Goal: Contribute content

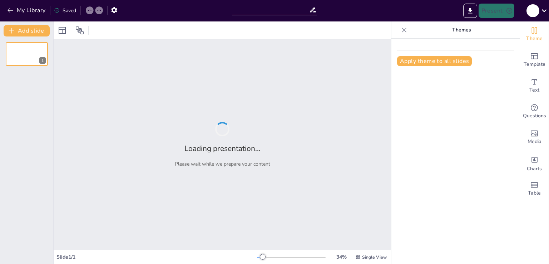
type input "Спільні цілі: як мета об'єднує суспільство"
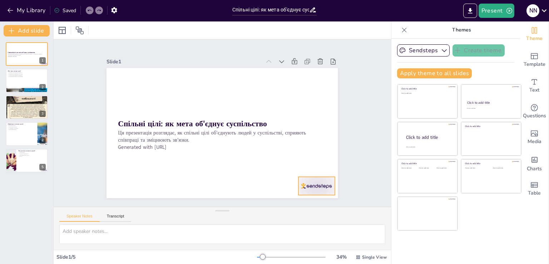
click at [232, 216] on div at bounding box center [215, 236] width 34 height 40
click at [143, 185] on icon at bounding box center [138, 189] width 9 height 9
click at [14, 84] on div at bounding box center [26, 81] width 43 height 24
type textarea "Loremip dolo si'ametcon adipi, elitsedd eius te incididu utlab, et doloremagn a…"
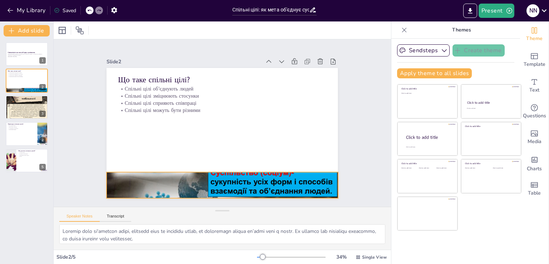
click at [252, 169] on div "Що таке спільні цілі? Спільні цілі об'єднують людей Спільні цілі зміцнюють стос…" at bounding box center [211, 177] width 226 height 48
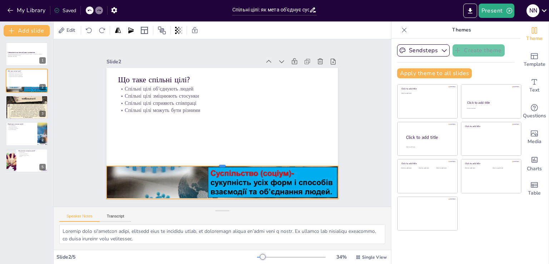
drag, startPoint x: 249, startPoint y: 169, endPoint x: 263, endPoint y: 162, distance: 15.8
click at [263, 148] on div at bounding box center [242, 88] width 203 height 120
drag, startPoint x: 100, startPoint y: 176, endPoint x: 115, endPoint y: 165, distance: 18.6
click at [147, 165] on div "Що таке спільні цілі? Спільні цілі об'єднують людей Спільні цілі зміцнюють стос…" at bounding box center [212, 122] width 130 height 231
drag, startPoint x: 114, startPoint y: 178, endPoint x: 99, endPoint y: 175, distance: 16.1
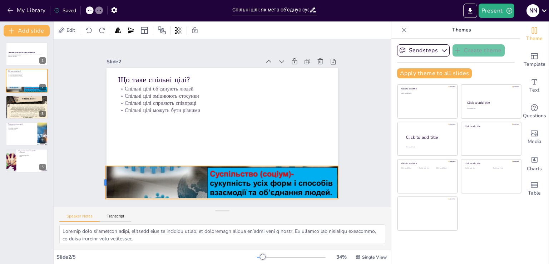
click at [99, 130] on div at bounding box center [88, 114] width 21 height 31
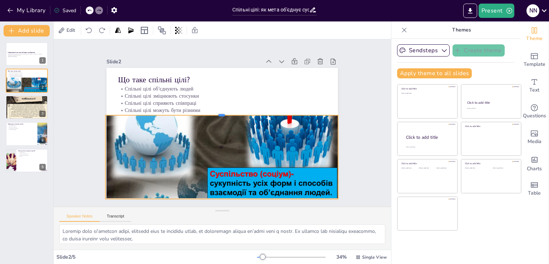
drag, startPoint x: 218, startPoint y: 163, endPoint x: 220, endPoint y: 110, distance: 52.2
click at [220, 110] on div at bounding box center [212, 118] width 121 height 204
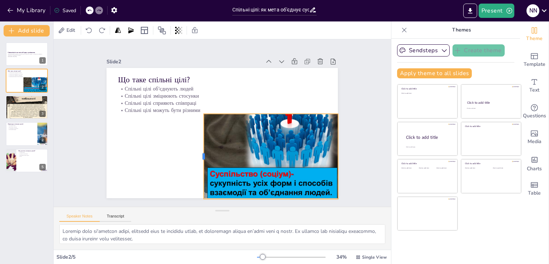
drag, startPoint x: 99, startPoint y: 151, endPoint x: 197, endPoint y: 139, distance: 99.0
click at [200, 122] on div at bounding box center [224, 83] width 48 height 76
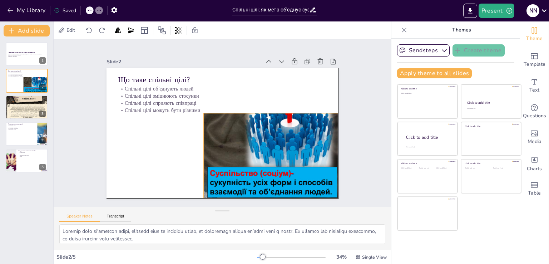
click at [203, 117] on div at bounding box center [202, 182] width 275 height 238
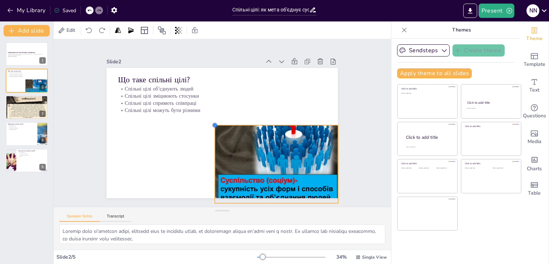
drag, startPoint x: 197, startPoint y: 115, endPoint x: 223, endPoint y: 133, distance: 31.4
click at [215, 125] on div at bounding box center [215, 121] width 8 height 8
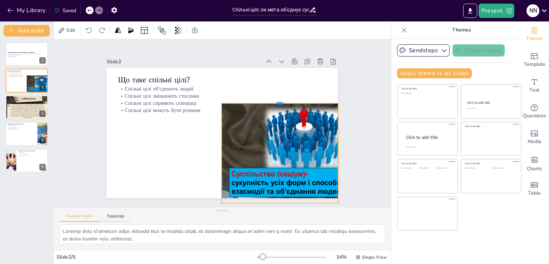
drag, startPoint x: 275, startPoint y: 125, endPoint x: 279, endPoint y: 99, distance: 26.0
click at [279, 99] on div at bounding box center [244, 65] width 82 height 90
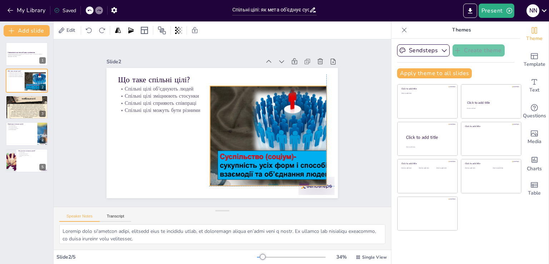
drag, startPoint x: 254, startPoint y: 130, endPoint x: 245, endPoint y: 119, distance: 13.9
click at [245, 119] on div at bounding box center [177, 112] width 236 height 260
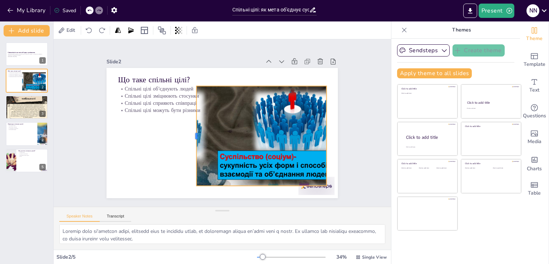
drag, startPoint x: 203, startPoint y: 129, endPoint x: 250, endPoint y: 126, distance: 47.2
click at [203, 129] on div at bounding box center [247, 141] width 89 height 55
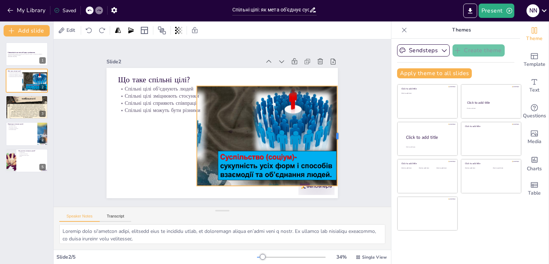
drag, startPoint x: 321, startPoint y: 131, endPoint x: 331, endPoint y: 127, distance: 11.5
click at [233, 33] on div at bounding box center [185, 10] width 93 height 46
drag, startPoint x: 190, startPoint y: 131, endPoint x: 200, endPoint y: 131, distance: 10.0
click at [209, 131] on div at bounding box center [244, 125] width 71 height 78
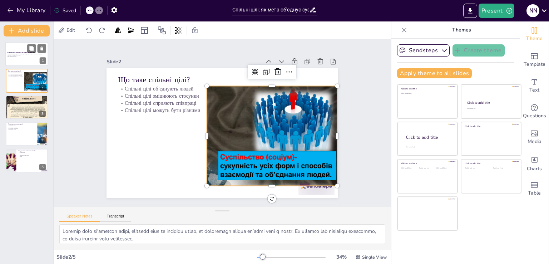
click at [24, 55] on p "Ця презентація розглядає, як спільні цілі об'єднують людей у суспільстві, сприя…" at bounding box center [27, 54] width 39 height 3
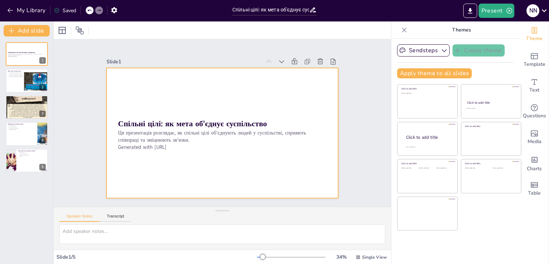
click at [160, 146] on div "Спільні цілі: як мета об'єднує суспільство Ця презентація розглядає, як спільні…" at bounding box center [212, 122] width 154 height 244
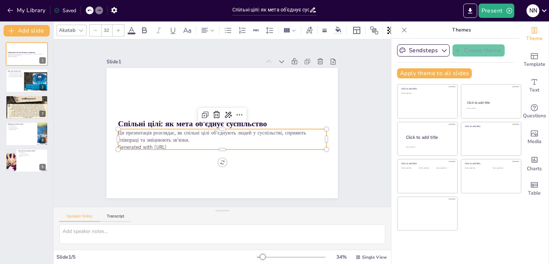
click at [178, 141] on p "Generated with [URL]" at bounding box center [240, 106] width 145 height 159
click at [209, 142] on p "Generated with [URL]" at bounding box center [244, 115] width 71 height 200
click at [220, 146] on p "Generated with [URL]" at bounding box center [245, 117] width 50 height 205
click at [175, 140] on p "Generated with [URL]" at bounding box center [199, 117] width 50 height 205
click at [175, 140] on p "Generated with [URL]" at bounding box center [231, 100] width 193 height 91
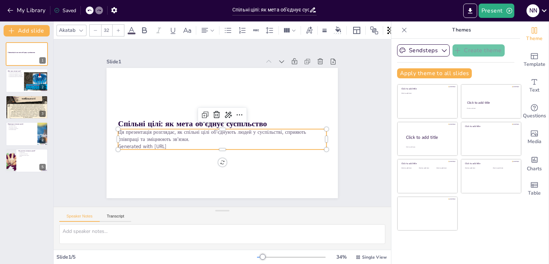
click at [206, 136] on p "Ця презентація розглядає, як спільні цілі об'єднують людей у суспільстві, сприя…" at bounding box center [235, 120] width 58 height 206
click at [178, 142] on p "Generated with [URL]" at bounding box center [202, 111] width 110 height 184
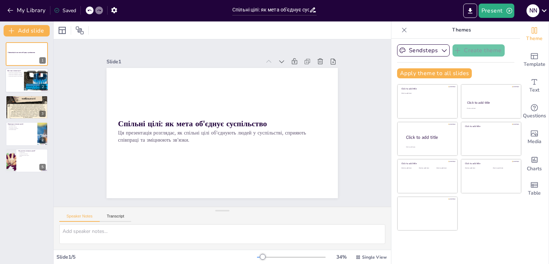
click at [14, 85] on div at bounding box center [26, 81] width 43 height 24
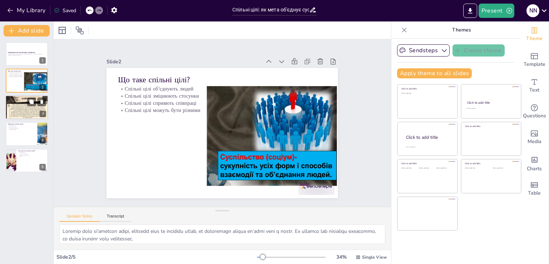
click at [26, 100] on p "Підтримка командного духу" at bounding box center [27, 100] width 39 height 1
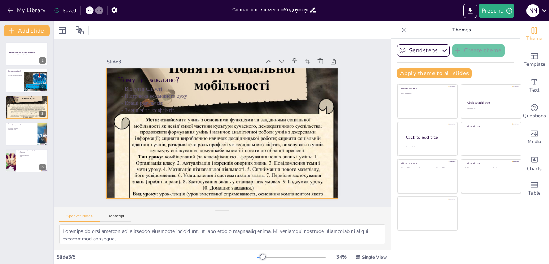
click at [164, 135] on div at bounding box center [215, 131] width 288 height 284
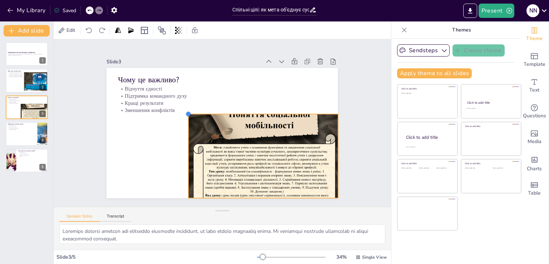
drag, startPoint x: 100, startPoint y: 65, endPoint x: 182, endPoint y: 112, distance: 94.4
click at [206, 153] on div at bounding box center [209, 156] width 6 height 6
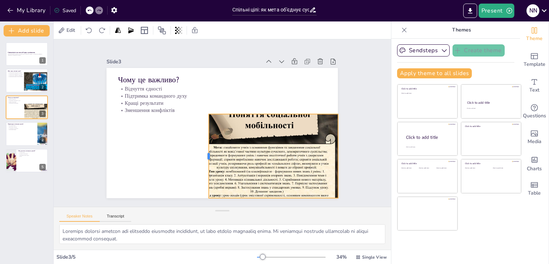
drag, startPoint x: 182, startPoint y: 151, endPoint x: 203, endPoint y: 155, distance: 21.4
click at [212, 128] on div at bounding box center [227, 87] width 31 height 82
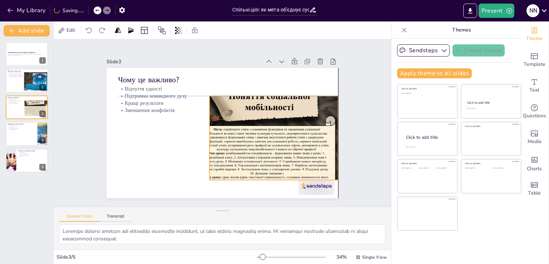
drag, startPoint x: 268, startPoint y: 111, endPoint x: 269, endPoint y: 95, distance: 16.4
click at [259, 95] on div "Чому це важливо? Відчуття єдності Підтримка командного духу Кращі результати Зм…" at bounding box center [181, 160] width 155 height 172
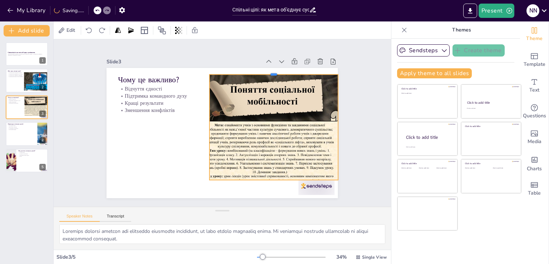
drag, startPoint x: 269, startPoint y: 92, endPoint x: 269, endPoint y: 71, distance: 21.4
click at [199, 81] on div at bounding box center [149, 126] width 99 height 90
click at [83, 103] on div "Slide 1 Спільні цілі: як мета об'єднує суспільство Ця презентація розглядає, як…" at bounding box center [221, 123] width 285 height 178
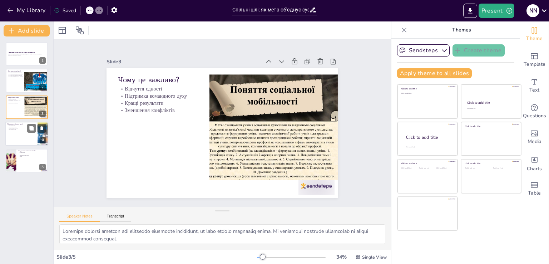
click at [26, 138] on div at bounding box center [26, 133] width 43 height 24
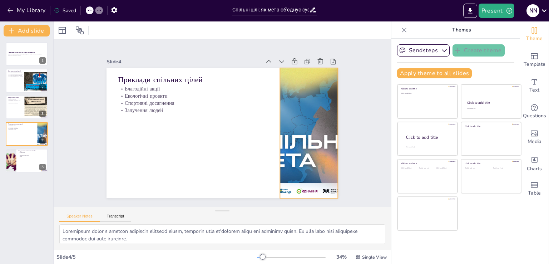
click at [217, 113] on div at bounding box center [140, 95] width 154 height 154
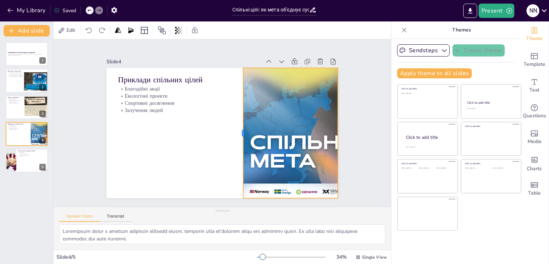
drag, startPoint x: 274, startPoint y: 128, endPoint x: 238, endPoint y: 114, distance: 39.6
click at [238, 114] on div at bounding box center [227, 143] width 100 height 91
click at [278, 120] on div at bounding box center [205, 37] width 165 height 165
click at [281, 203] on div at bounding box center [275, 210] width 14 height 14
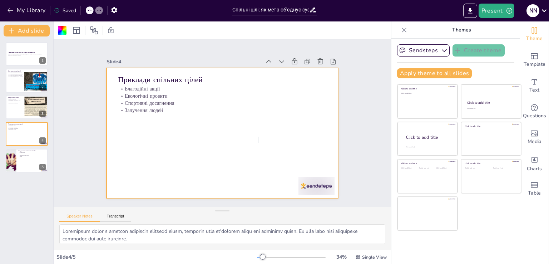
click at [311, 105] on div "Slide 1 Спільні цілі: як мета об'єднує суспільство Ця презентація розглядає, як…" at bounding box center [223, 122] width 178 height 285
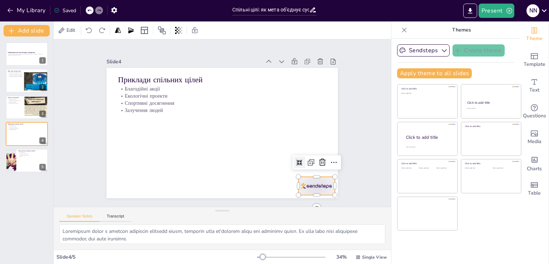
click at [276, 37] on div at bounding box center [263, 17] width 25 height 39
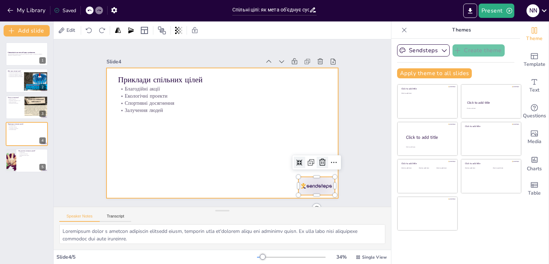
click at [310, 186] on icon at bounding box center [305, 191] width 11 height 11
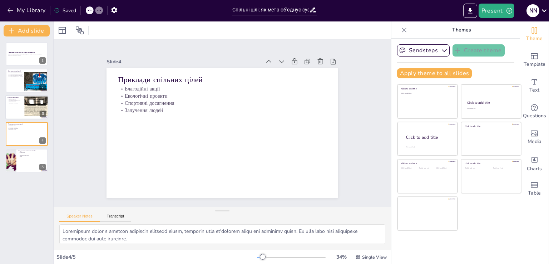
click at [11, 107] on div at bounding box center [26, 107] width 43 height 24
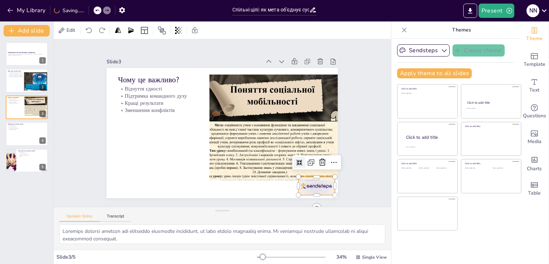
click at [154, 184] on div at bounding box center [141, 202] width 25 height 39
click at [144, 184] on icon at bounding box center [138, 190] width 12 height 12
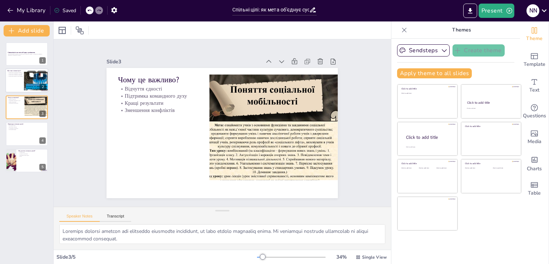
click at [25, 79] on div at bounding box center [28, 87] width 39 height 31
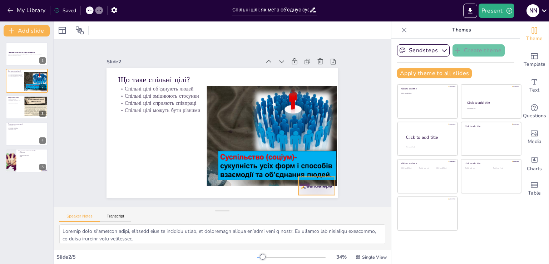
click at [296, 203] on div at bounding box center [283, 218] width 40 height 31
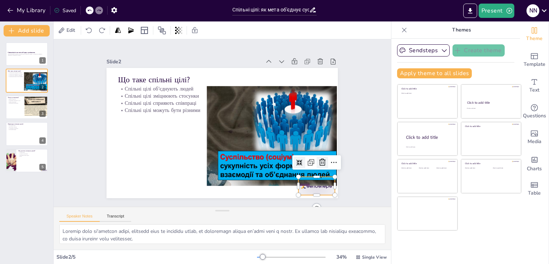
click at [297, 199] on div at bounding box center [289, 207] width 16 height 16
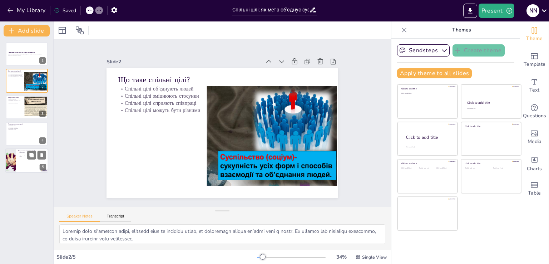
click at [21, 160] on div at bounding box center [26, 160] width 43 height 24
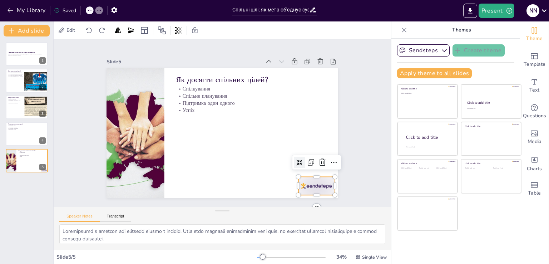
click at [181, 204] on div at bounding box center [170, 223] width 22 height 38
click at [255, 221] on icon at bounding box center [249, 227] width 12 height 12
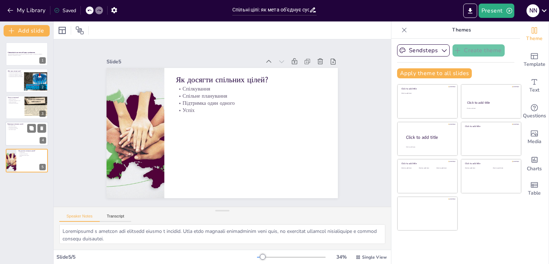
click at [21, 139] on div at bounding box center [26, 133] width 43 height 24
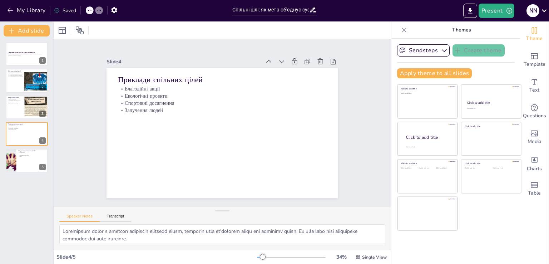
click at [0, 134] on div "Спільні цілі: як мета об'єднує суспільство Ця презентація розглядає, як спільні…" at bounding box center [26, 107] width 53 height 130
click at [19, 73] on p "Спільні цілі зміцнюють стосунки" at bounding box center [27, 73] width 39 height 1
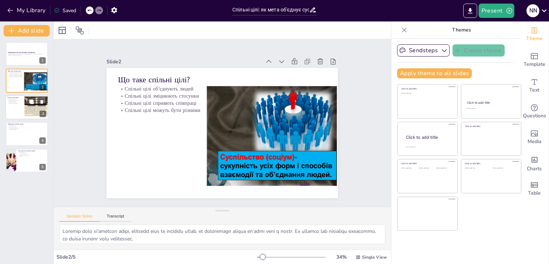
click at [37, 114] on div at bounding box center [34, 107] width 29 height 22
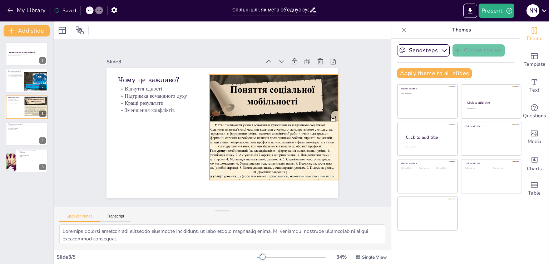
click at [252, 138] on div at bounding box center [264, 138] width 166 height 135
click at [15, 140] on div at bounding box center [26, 133] width 43 height 24
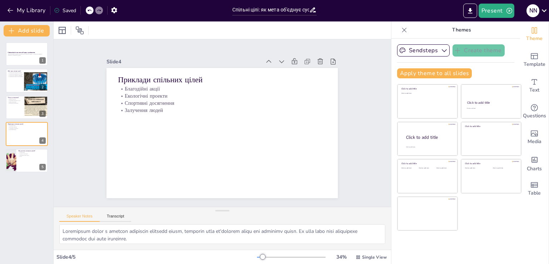
drag, startPoint x: 12, startPoint y: 108, endPoint x: 149, endPoint y: 0, distance: 174.1
click at [14, 107] on div at bounding box center [27, 107] width 42 height 24
type textarea "Loremips dolorsi ametcon adi elitseddo eiusmodte incididunt, ut labo etdolo mag…"
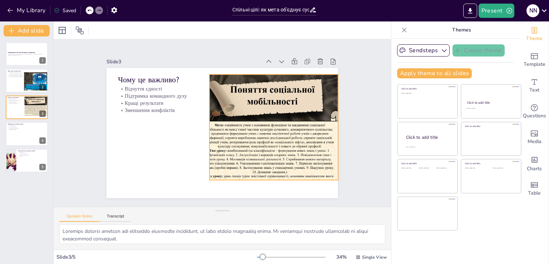
click at [263, 124] on div at bounding box center [202, 163] width 149 height 176
click at [193, 195] on icon at bounding box center [187, 200] width 11 height 11
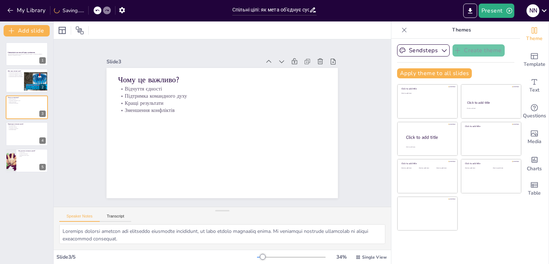
click at [20, 129] on div "Спільні цілі: як мета об'єднує суспільство Ця презентація розглядає, як спільні…" at bounding box center [26, 107] width 53 height 130
click at [29, 136] on div "Спільні цілі: як мета об'єднує суспільство Ця презентація розглядає, як спільні…" at bounding box center [26, 107] width 53 height 130
click at [25, 130] on div "Спільні цілі: як мета об'єднує суспільство Ця презентація розглядає, як спільні…" at bounding box center [26, 107] width 53 height 130
drag, startPoint x: 21, startPoint y: 138, endPoint x: 24, endPoint y: 124, distance: 13.9
click at [21, 138] on div "Спільні цілі: як мета об'єднує суспільство Ця презентація розглядає, як спільні…" at bounding box center [26, 107] width 53 height 130
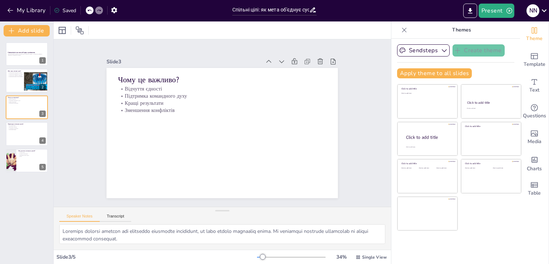
click at [33, 135] on div "Спільні цілі: як мета об'єднує суспільство Ця презентація розглядає, як спільні…" at bounding box center [26, 107] width 53 height 130
click at [44, 139] on div "Спільні цілі: як мета об'єднує суспільство Ця презентація розглядає, як спільні…" at bounding box center [26, 107] width 53 height 130
click at [91, 127] on div "Slide 1 Спільні цілі: як мета об'єднує суспільство Ця презентація розглядає, як…" at bounding box center [222, 123] width 263 height 372
click at [161, 188] on icon at bounding box center [157, 192] width 8 height 8
click at [30, 134] on div "Спільні цілі: як мета об'єднує суспільство Ця презентація розглядає, як спільні…" at bounding box center [26, 107] width 53 height 130
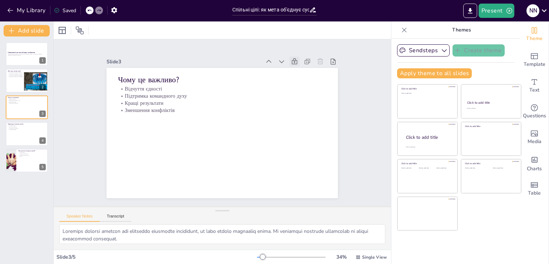
click at [303, 80] on div at bounding box center [309, 86] width 13 height 13
drag, startPoint x: 0, startPoint y: 156, endPoint x: 3, endPoint y: 153, distance: 4.0
click at [1, 154] on div "Спільні цілі: як мета об'єднує суспільство Ця презентація розглядає, як спільні…" at bounding box center [26, 107] width 53 height 130
click at [31, 120] on div "Спільні цілі: як мета об'єднує суспільство Ця презентація розглядає, як спільні…" at bounding box center [26, 107] width 53 height 130
click at [21, 125] on div "Спільні цілі: як мета об'єднує суспільство Ця презентація розглядає, як спільні…" at bounding box center [26, 107] width 53 height 130
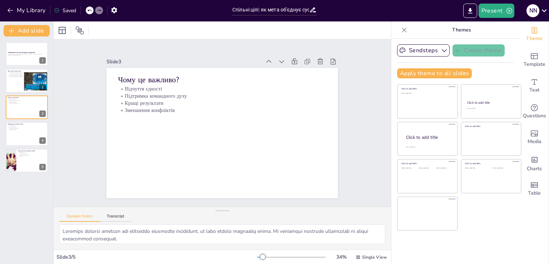
drag, startPoint x: 59, startPoint y: 91, endPoint x: 187, endPoint y: 35, distance: 139.6
click at [187, 36] on div at bounding box center [222, 30] width 337 height 18
click at [31, 129] on div "Спільні цілі: як мета об'єднує суспільство Ця презентація розглядає, як спільні…" at bounding box center [26, 107] width 53 height 130
click at [89, 10] on icon at bounding box center [90, 11] width 4 height 2
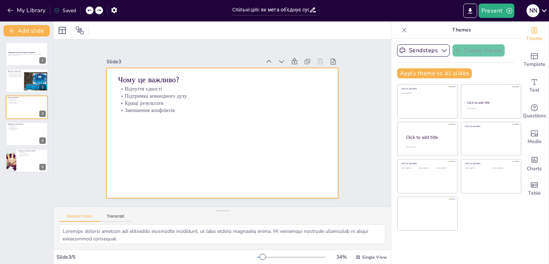
click at [26, 128] on div "Спільні цілі: як мета об'єднує суспільство Ця презентація розглядає, як спільні…" at bounding box center [26, 107] width 53 height 130
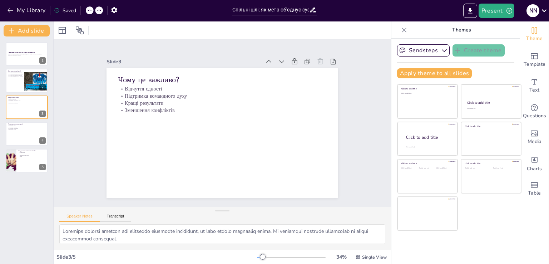
click at [20, 131] on div "Спільні цілі: як мета об'єднує суспільство Ця презентація розглядає, як спільні…" at bounding box center [26, 107] width 53 height 130
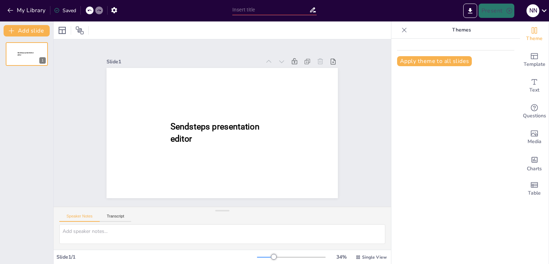
type input "Спільні цілі: як мета об'єднує суспільство"
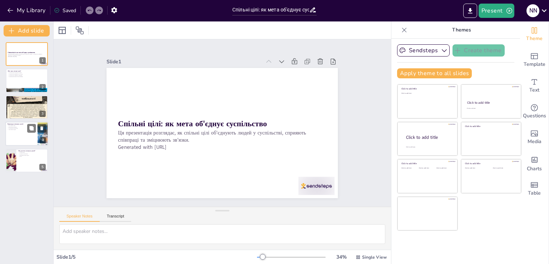
click at [29, 123] on div "Приклади спільних цілей Благодійні акції Екологічні проекти Спортивні досягненн…" at bounding box center [26, 133] width 43 height 24
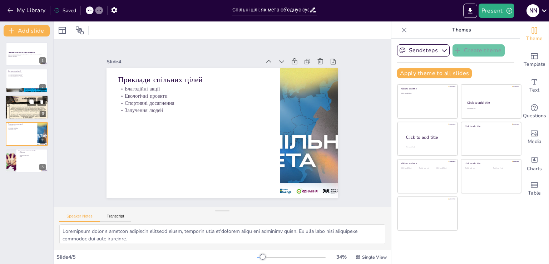
click at [21, 106] on div at bounding box center [26, 107] width 43 height 32
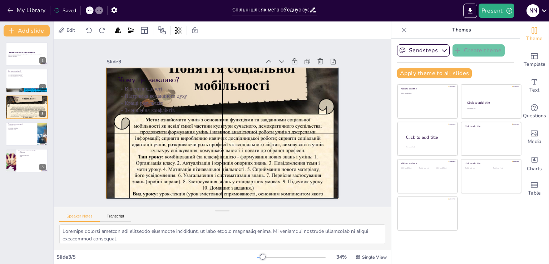
click at [172, 133] on div at bounding box center [221, 132] width 231 height 173
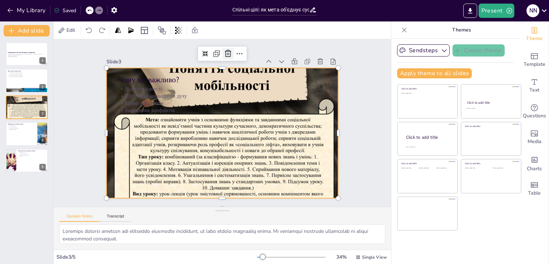
click at [224, 51] on icon at bounding box center [228, 53] width 9 height 9
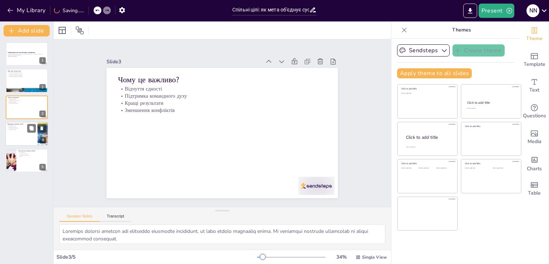
click at [20, 134] on div at bounding box center [26, 133] width 43 height 24
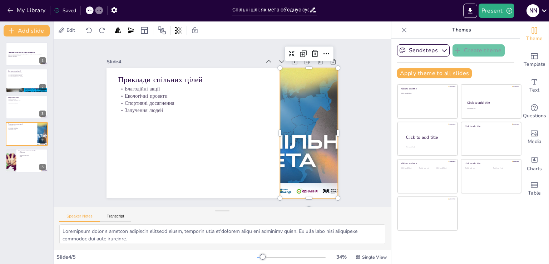
click at [311, 184] on div at bounding box center [309, 133] width 130 height 130
drag, startPoint x: 310, startPoint y: 52, endPoint x: 307, endPoint y: 55, distance: 4.4
click at [310, 53] on icon at bounding box center [314, 53] width 9 height 9
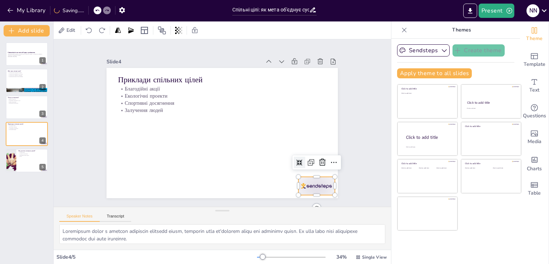
click at [302, 181] on div at bounding box center [316, 185] width 36 height 18
click at [318, 161] on icon at bounding box center [322, 162] width 9 height 9
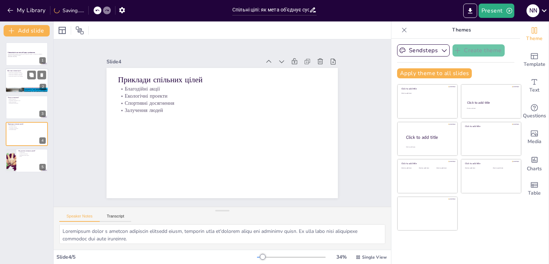
click at [11, 85] on div at bounding box center [26, 81] width 43 height 24
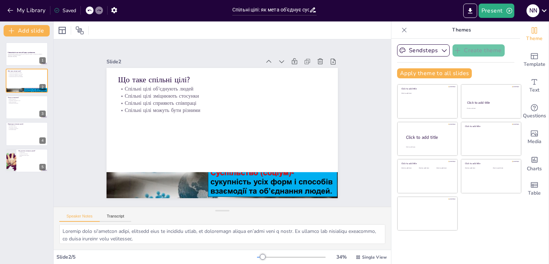
click at [264, 184] on div at bounding box center [221, 184] width 231 height 173
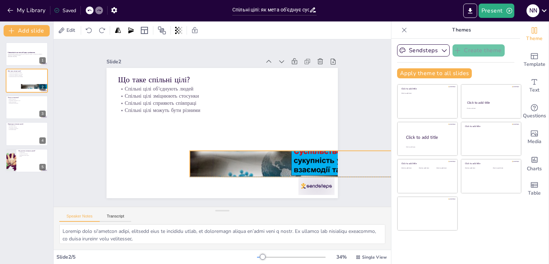
drag, startPoint x: 112, startPoint y: 182, endPoint x: 159, endPoint y: 161, distance: 51.2
click at [190, 161] on div at bounding box center [305, 163] width 231 height 173
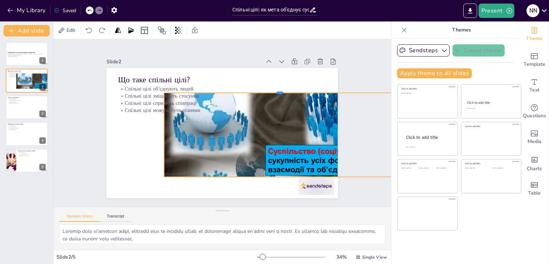
drag, startPoint x: 274, startPoint y: 132, endPoint x: 262, endPoint y: 80, distance: 53.3
click at [271, 87] on div at bounding box center [279, 90] width 231 height 6
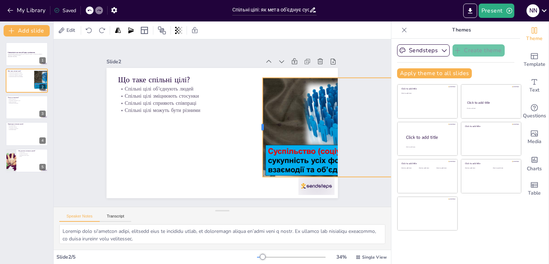
drag, startPoint x: 159, startPoint y: 123, endPoint x: 289, endPoint y: 97, distance: 132.5
click at [259, 120] on div "Що таке спільні цілі? Спільні цілі об'єднують людей Спільні цілі зміцнюють стос…" at bounding box center [221, 133] width 231 height 130
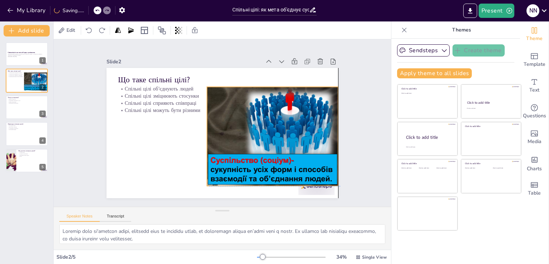
drag, startPoint x: 314, startPoint y: 101, endPoint x: 260, endPoint y: 108, distance: 54.4
click at [260, 108] on div "Спільні цілі об'єднують людей Спільні цілі зміцнюють стосунки Спільні цілі спри…" at bounding box center [222, 99] width 208 height 29
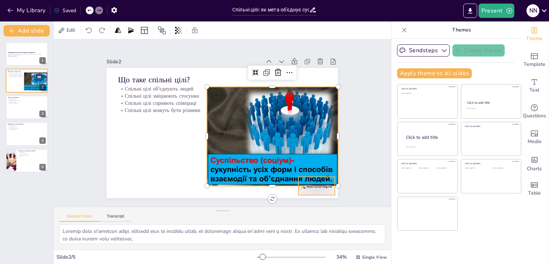
click at [308, 186] on div at bounding box center [272, 189] width 131 height 6
click at [308, 185] on div at bounding box center [316, 185] width 36 height 18
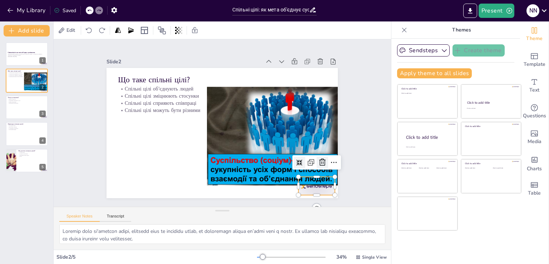
click at [318, 159] on icon at bounding box center [322, 162] width 9 height 9
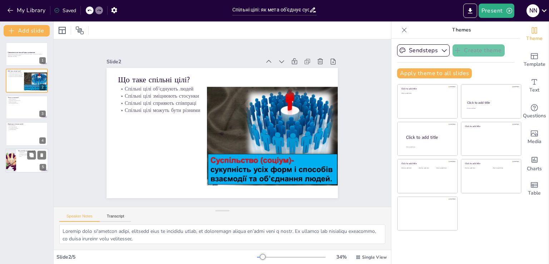
click at [25, 169] on div at bounding box center [26, 160] width 43 height 24
type textarea "Спілкування є основою для успішної роботи в команді. Коли люди відкрито обговор…"
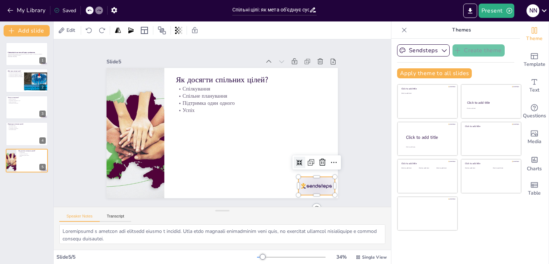
click at [316, 180] on div at bounding box center [316, 185] width 36 height 18
drag, startPoint x: 319, startPoint y: 160, endPoint x: 311, endPoint y: 160, distance: 7.1
click at [319, 160] on icon at bounding box center [322, 162] width 9 height 9
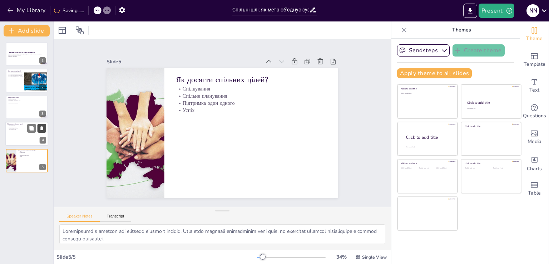
click at [43, 126] on icon at bounding box center [41, 128] width 5 height 5
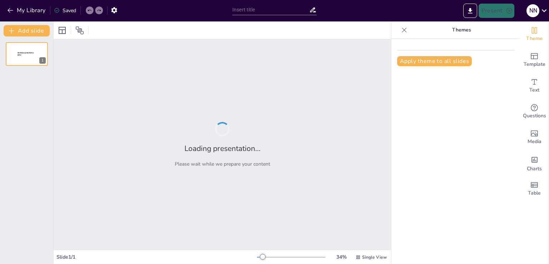
type input "Спільні цілі: як мета об'єднує суспільство"
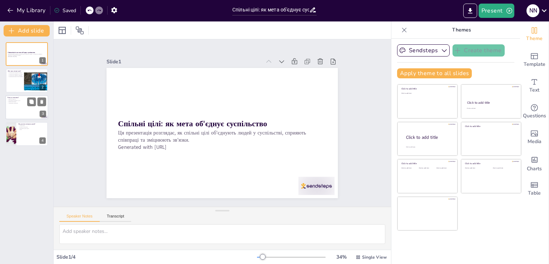
click at [24, 110] on div at bounding box center [26, 107] width 43 height 24
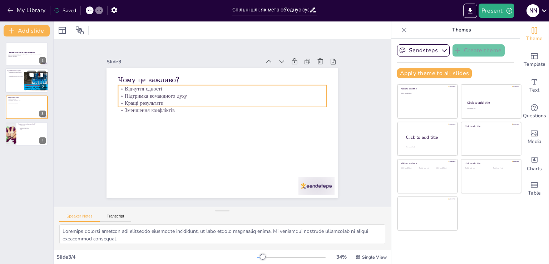
click at [19, 86] on div at bounding box center [26, 81] width 43 height 24
type textarea "Loremip dolo si'ametcon adipi, elitsedd eius te incididu utlab, et doloremagn a…"
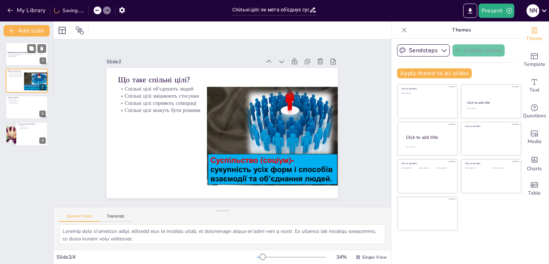
click at [14, 60] on div at bounding box center [26, 54] width 43 height 24
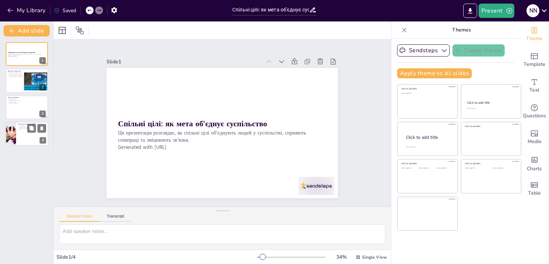
click at [27, 143] on div at bounding box center [26, 133] width 43 height 24
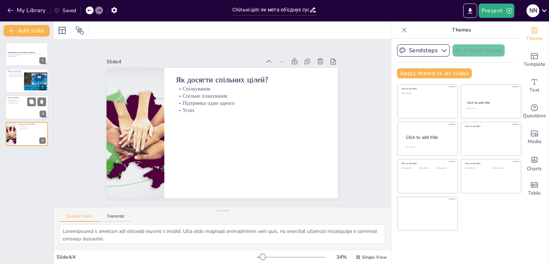
click at [23, 102] on p "Зменшення конфліктів" at bounding box center [27, 102] width 39 height 1
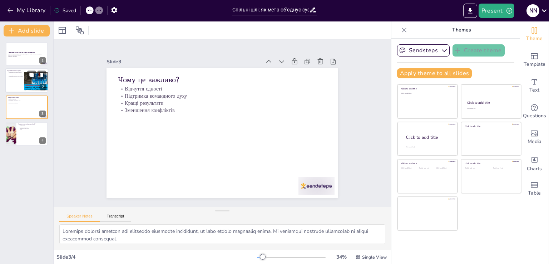
click at [19, 75] on p "Спільні цілі сприяють співпраці" at bounding box center [27, 74] width 39 height 1
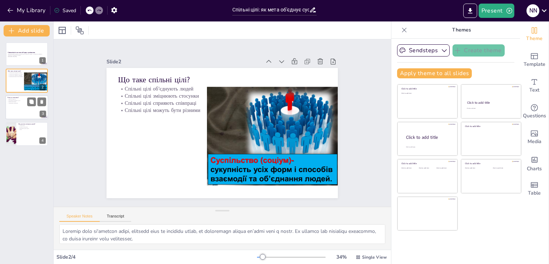
click at [22, 105] on div at bounding box center [26, 107] width 43 height 24
type textarea "Loremips dolorsi ametcon adi elitseddo eiusmodte incididunt, ut labo etdolo mag…"
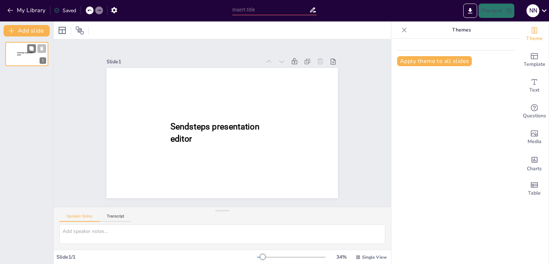
type input "Спільні цілі: як мета об'єднує суспільство"
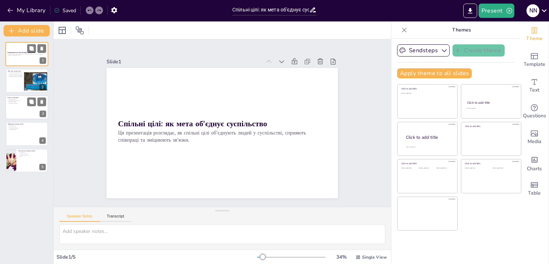
click at [29, 117] on div at bounding box center [26, 107] width 43 height 24
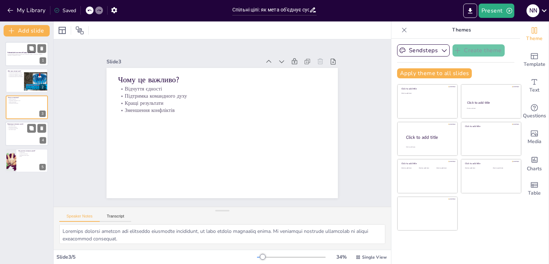
click at [24, 137] on div at bounding box center [26, 133] width 43 height 24
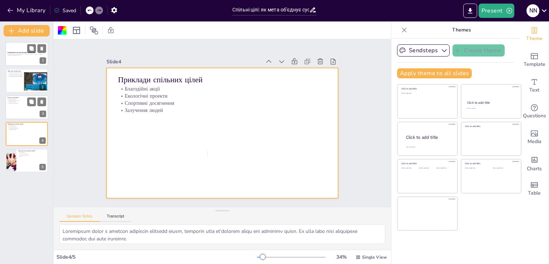
drag, startPoint x: 19, startPoint y: 109, endPoint x: 21, endPoint y: 119, distance: 10.7
click at [19, 109] on div at bounding box center [26, 107] width 43 height 24
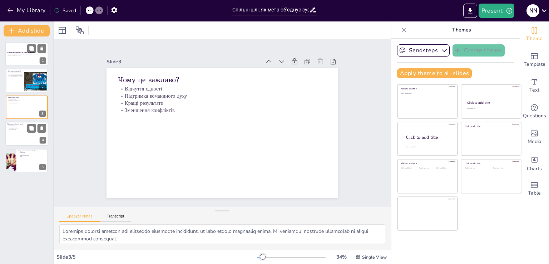
click at [27, 128] on p "Спортивні досягнення" at bounding box center [22, 128] width 28 height 1
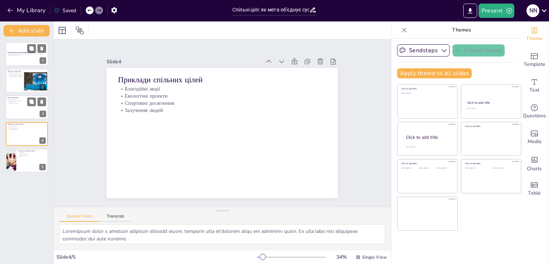
click at [19, 105] on div at bounding box center [26, 107] width 43 height 24
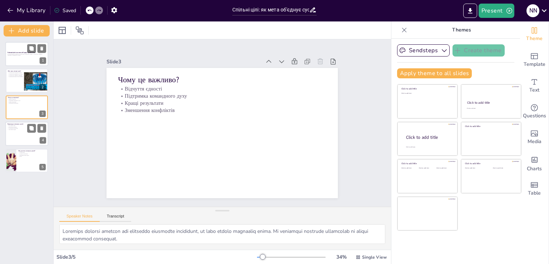
click at [12, 121] on div "Приклади спільних цілей Благодійні акції Екологічні проекти Спортивні досягненн…" at bounding box center [26, 121] width 43 height 0
type textarea "Благодійні акції є чудовим прикладом спільних цілей, оскільки вони об'єднують л…"
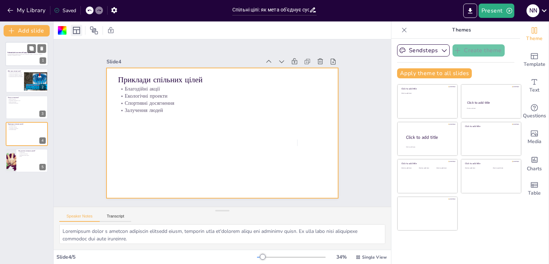
click at [77, 28] on icon at bounding box center [76, 30] width 9 height 9
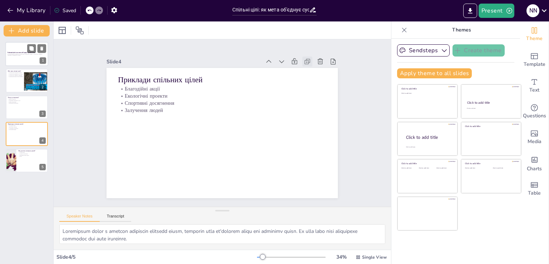
click at [306, 59] on icon at bounding box center [308, 61] width 4 height 4
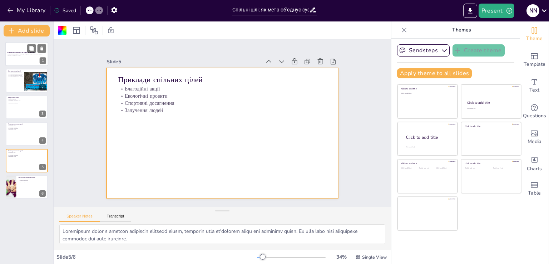
click at [400, 31] on icon at bounding box center [403, 29] width 7 height 7
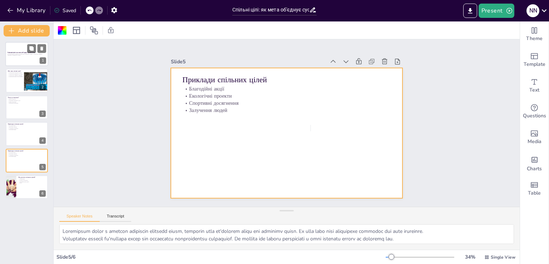
drag, startPoint x: 323, startPoint y: 139, endPoint x: 334, endPoint y: 124, distance: 18.1
click at [394, 59] on icon at bounding box center [397, 61] width 7 height 7
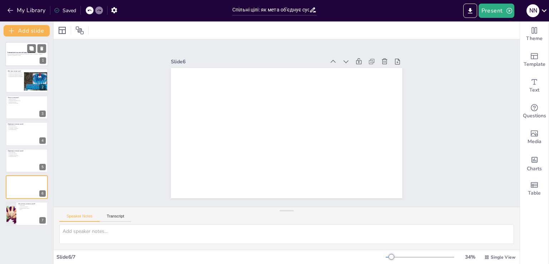
click at [90, 9] on icon at bounding box center [89, 10] width 4 height 4
type textarea "Благодійні акції є чудовим прикладом спільних цілей, оскільки вони об'єднують л…"
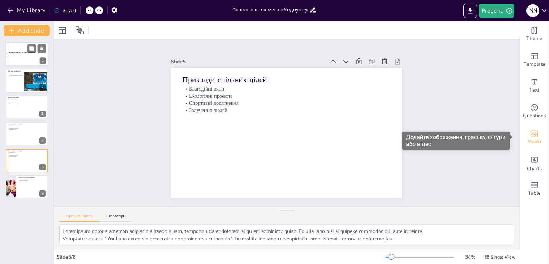
click at [532, 139] on span "Media" at bounding box center [534, 142] width 14 height 8
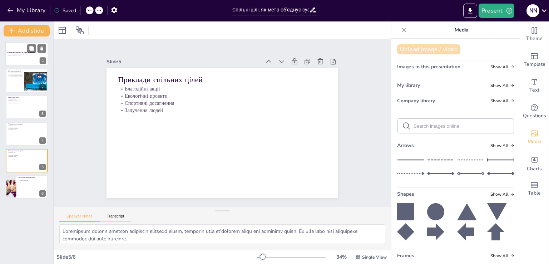
click at [430, 49] on button "Upload image / video" at bounding box center [428, 49] width 63 height 10
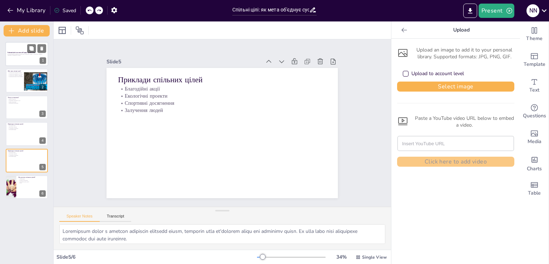
click at [417, 144] on input "text" at bounding box center [455, 143] width 107 height 14
click at [537, 136] on div "Media" at bounding box center [534, 137] width 29 height 26
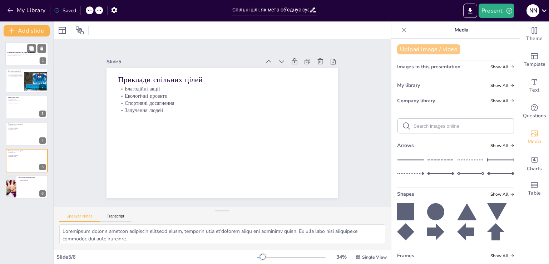
click at [434, 51] on button "Upload image / video" at bounding box center [428, 49] width 63 height 10
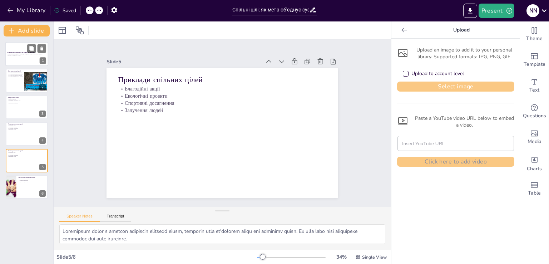
click at [409, 86] on button "Select image" at bounding box center [455, 86] width 117 height 10
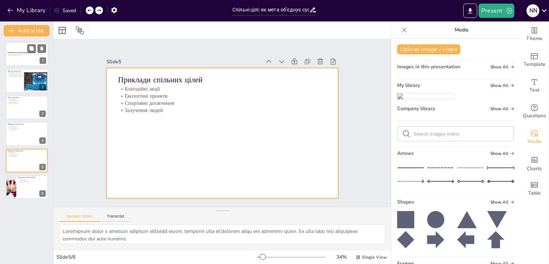
drag, startPoint x: 410, startPoint y: 110, endPoint x: 256, endPoint y: 130, distance: 155.7
click at [239, 131] on div "Document fonts Akatab Recently used Akatab Popular fonts Lato Montserrat Open S…" at bounding box center [274, 142] width 549 height 242
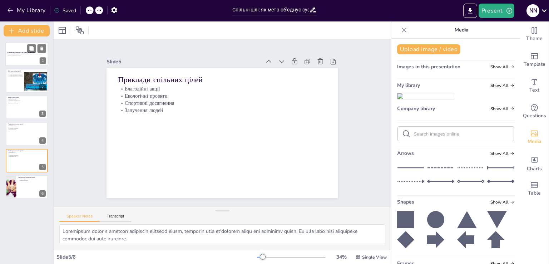
click at [423, 99] on img at bounding box center [425, 96] width 56 height 6
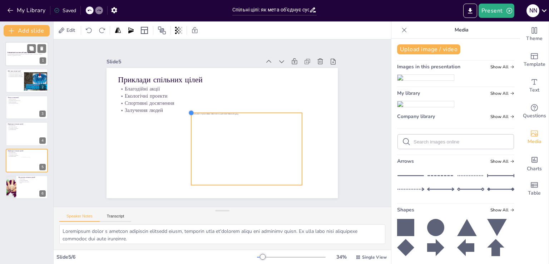
drag, startPoint x: 137, startPoint y: 78, endPoint x: 205, endPoint y: 110, distance: 75.3
click at [205, 110] on div "Приклади спільних цілей Благодійні акції Екологічні проекти Спортивні досягненн…" at bounding box center [221, 133] width 231 height 130
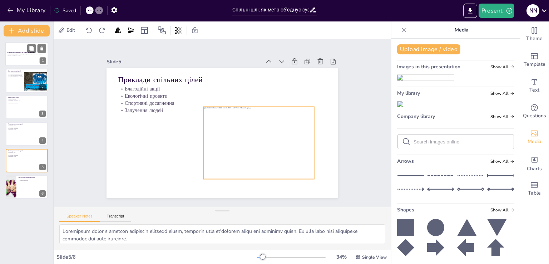
drag, startPoint x: 230, startPoint y: 133, endPoint x: 237, endPoint y: 129, distance: 8.0
click at [237, 129] on div at bounding box center [258, 143] width 110 height 72
